Goal: Find specific page/section: Find specific page/section

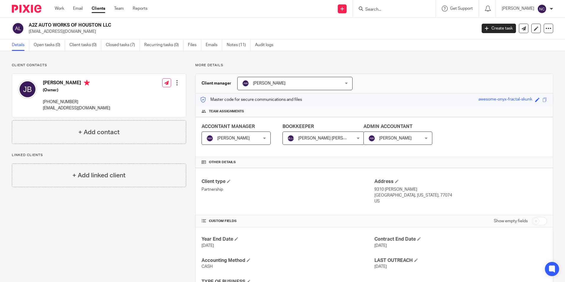
click at [407, 8] on input "Search" at bounding box center [390, 9] width 53 height 5
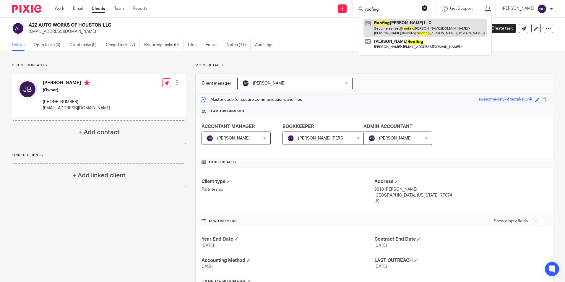
type input "roofing"
click at [402, 21] on link at bounding box center [424, 28] width 123 height 18
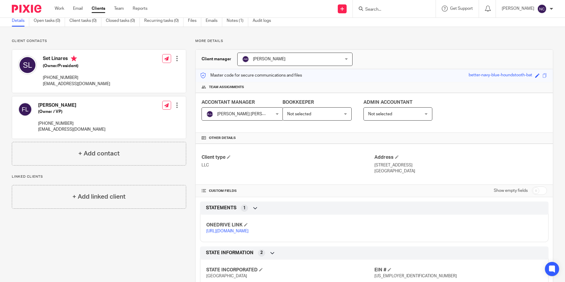
scroll to position [58, 0]
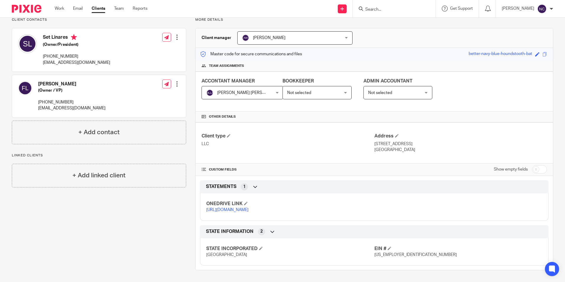
click at [248, 208] on link "[URL][DOMAIN_NAME]" at bounding box center [227, 210] width 42 height 4
click at [393, 7] on input "Search" at bounding box center [390, 9] width 53 height 5
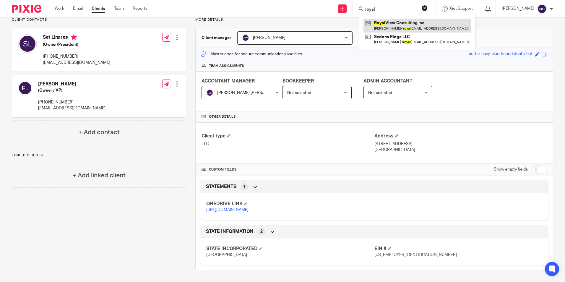
type input "royal"
click at [394, 27] on link at bounding box center [416, 26] width 107 height 14
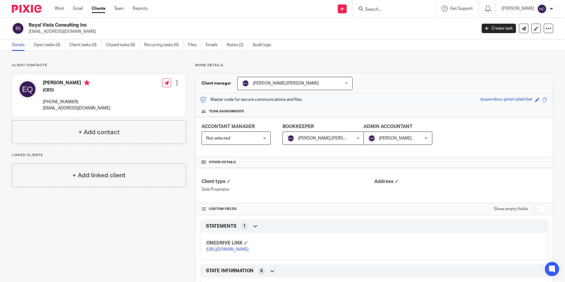
click at [248, 251] on link "https://ccfstaxes-my.sharepoint.com/:f:/g/personal/angie_ccfsbookkeeping_com/Eh…" at bounding box center [227, 249] width 42 height 4
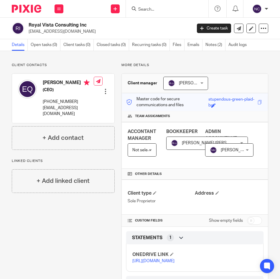
click at [239, 64] on p "More details" at bounding box center [195, 65] width 147 height 5
